Goal: Transaction & Acquisition: Download file/media

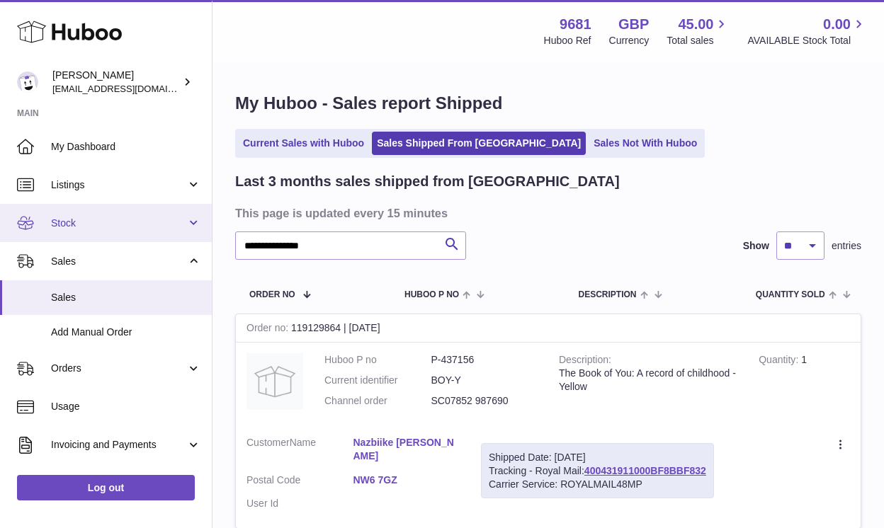
click at [90, 232] on link "Stock" at bounding box center [106, 223] width 212 height 38
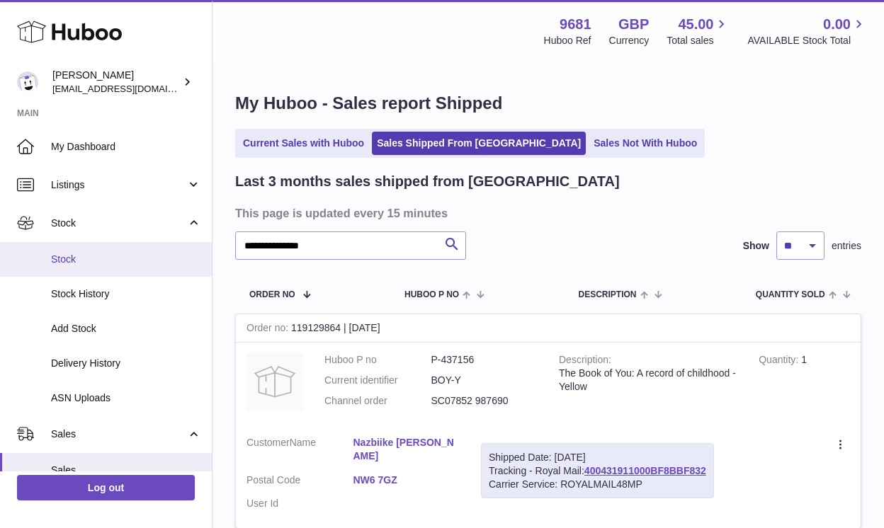
click at [97, 262] on span "Stock" at bounding box center [126, 259] width 150 height 13
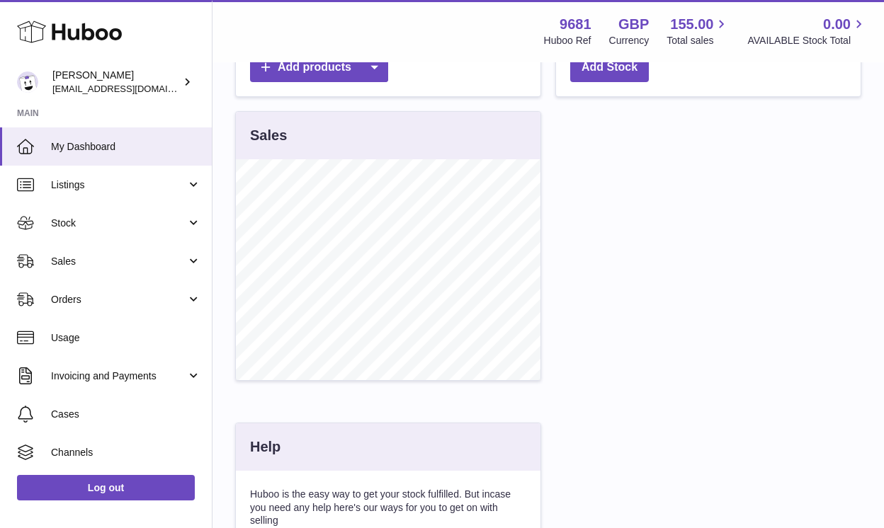
scroll to position [425, 0]
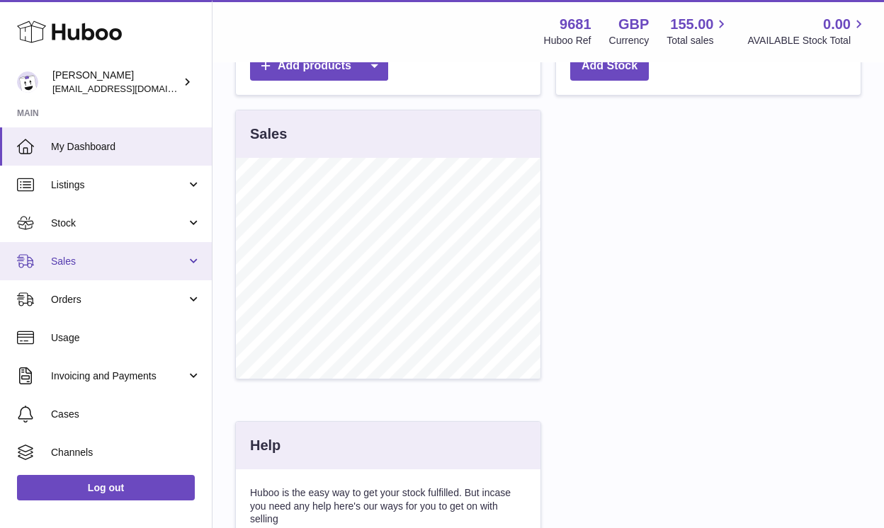
click at [125, 268] on link "Sales" at bounding box center [106, 261] width 212 height 38
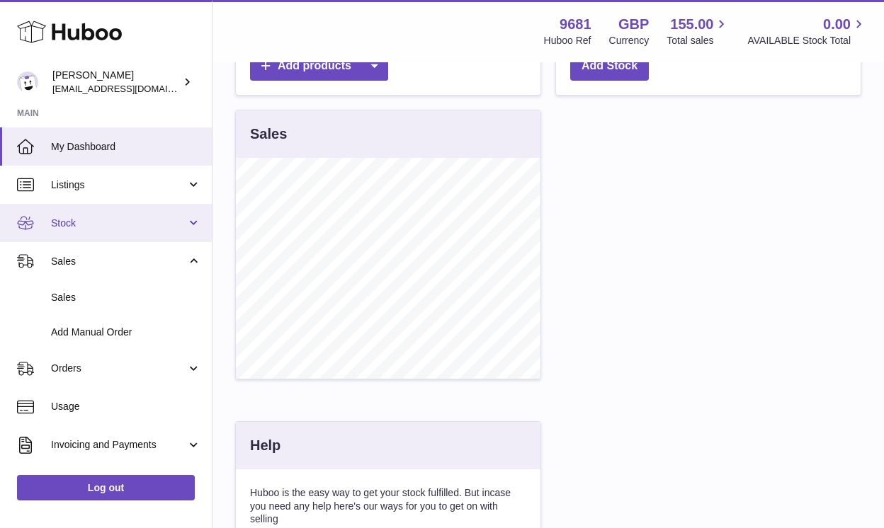
click at [146, 228] on span "Stock" at bounding box center [118, 223] width 135 height 13
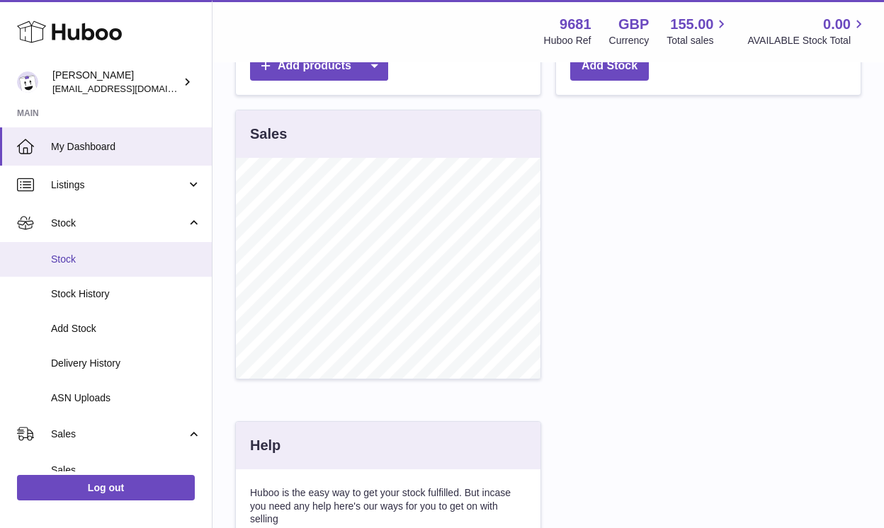
click at [108, 253] on span "Stock" at bounding box center [126, 259] width 150 height 13
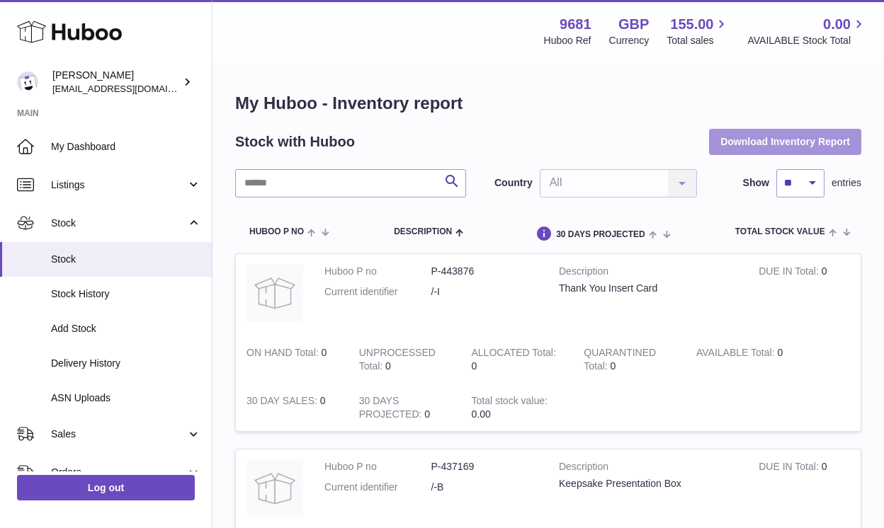
click at [788, 147] on button "Download Inventory Report" at bounding box center [785, 142] width 152 height 26
